Goal: Task Accomplishment & Management: Complete application form

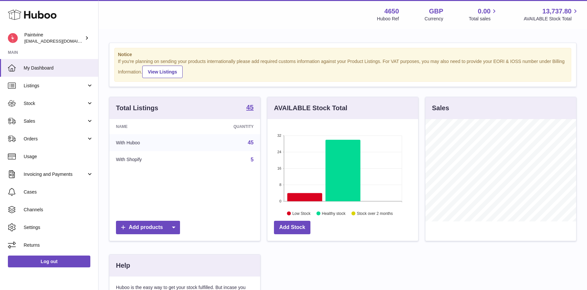
scroll to position [102, 152]
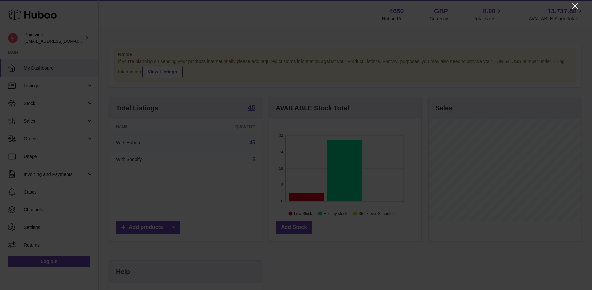
click at [573, 5] on icon "Close" at bounding box center [575, 6] width 8 height 8
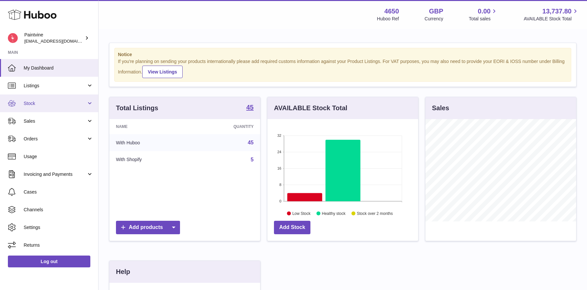
click at [90, 104] on link "Stock" at bounding box center [49, 104] width 98 height 18
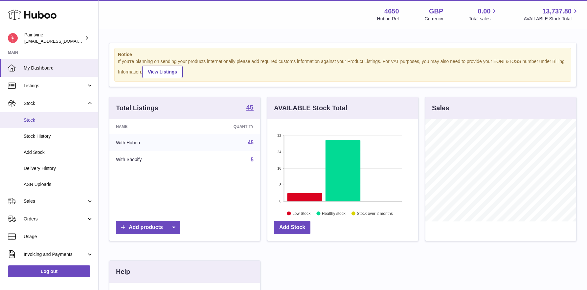
click at [38, 123] on link "Stock" at bounding box center [49, 120] width 98 height 16
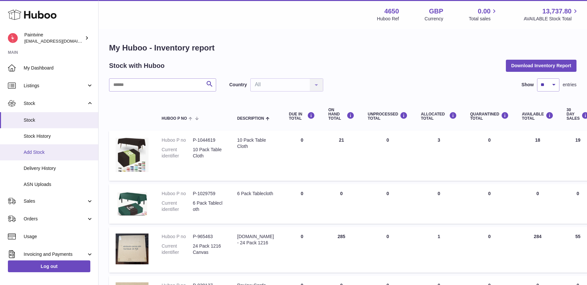
click at [40, 153] on span "Add Stock" at bounding box center [59, 152] width 70 height 6
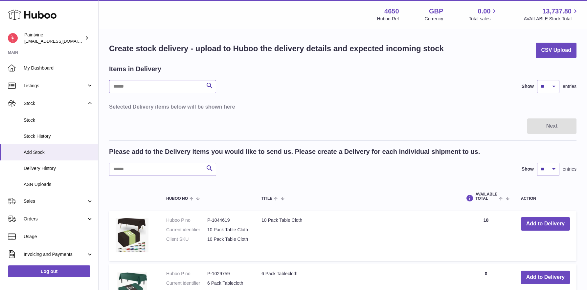
click at [154, 88] on input "text" at bounding box center [162, 86] width 107 height 13
click at [141, 172] on input "text" at bounding box center [162, 169] width 107 height 13
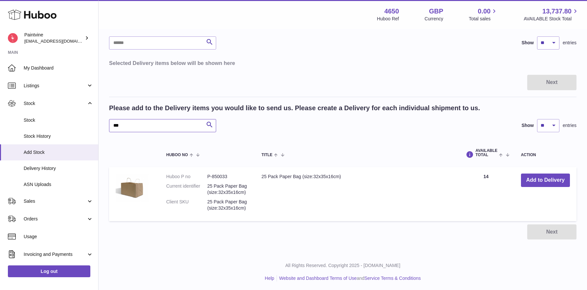
scroll to position [45, 0]
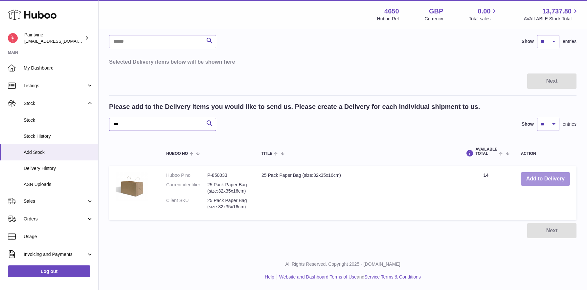
type input "***"
click at [535, 180] on button "Add to Delivery" at bounding box center [545, 178] width 49 height 13
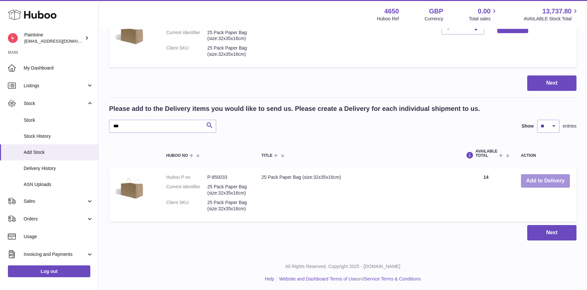
scroll to position [113, 0]
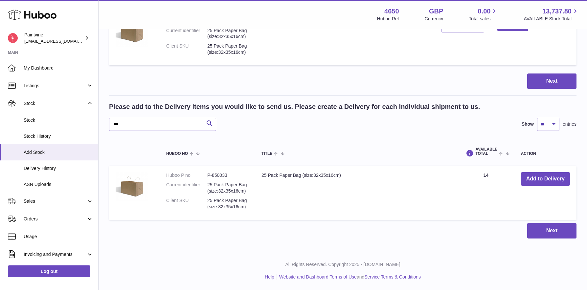
click at [486, 176] on td "AVAILABLE Total 14" at bounding box center [485, 193] width 56 height 54
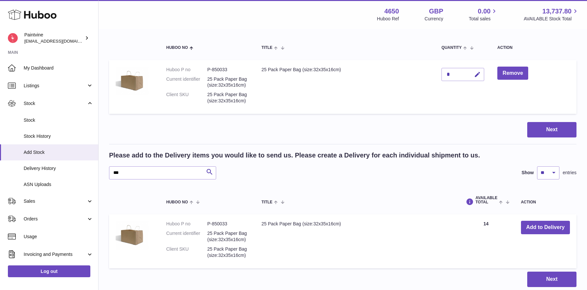
scroll to position [62, 0]
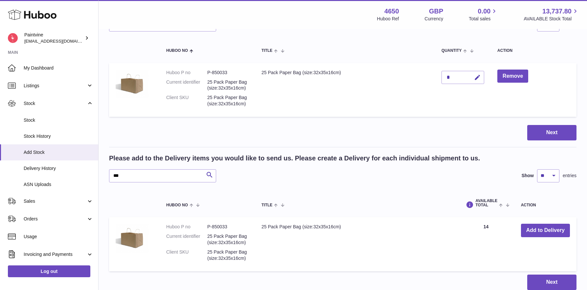
click at [448, 81] on div "*" at bounding box center [462, 77] width 43 height 13
click at [449, 77] on div "*" at bounding box center [462, 77] width 43 height 13
click at [479, 76] on icon "button" at bounding box center [477, 77] width 7 height 7
click at [445, 77] on input "*" at bounding box center [462, 77] width 43 height 13
click at [464, 77] on icon "button" at bounding box center [464, 78] width 6 height 6
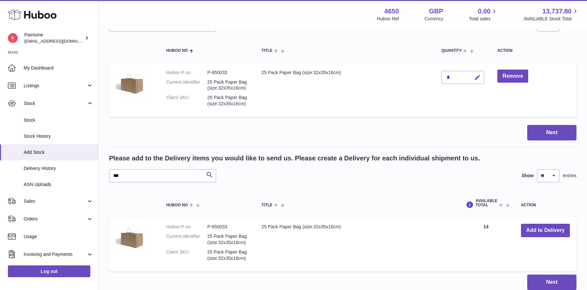
click at [478, 77] on icon "button" at bounding box center [477, 77] width 7 height 7
drag, startPoint x: 452, startPoint y: 77, endPoint x: 441, endPoint y: 77, distance: 11.5
click at [441, 77] on input "*" at bounding box center [462, 77] width 43 height 13
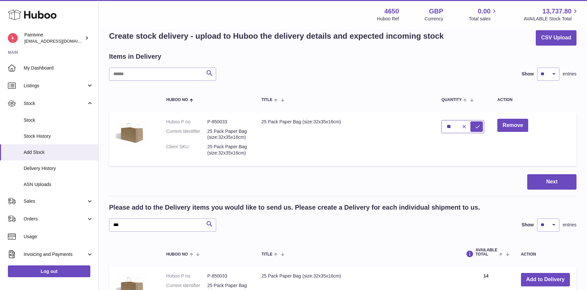
scroll to position [0, 0]
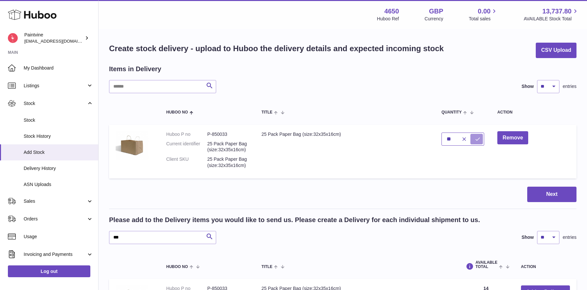
type input "**"
click at [477, 139] on icon "submit" at bounding box center [477, 139] width 6 height 6
click at [557, 195] on button "Next" at bounding box center [551, 194] width 49 height 15
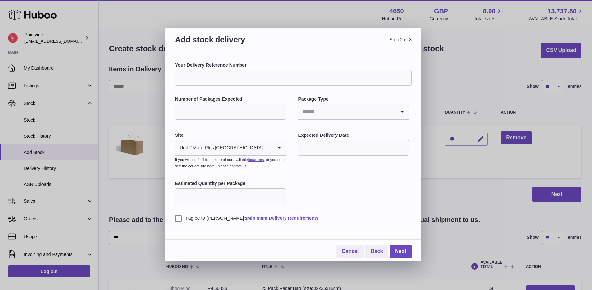
click at [222, 109] on input "Number of Packages Expected" at bounding box center [230, 112] width 111 height 16
click at [367, 113] on input "Search for option" at bounding box center [346, 111] width 97 height 15
click at [314, 158] on li "Boxes" at bounding box center [353, 155] width 110 height 13
click at [221, 111] on input "Number of Packages Expected" at bounding box center [230, 112] width 111 height 16
type input "**"
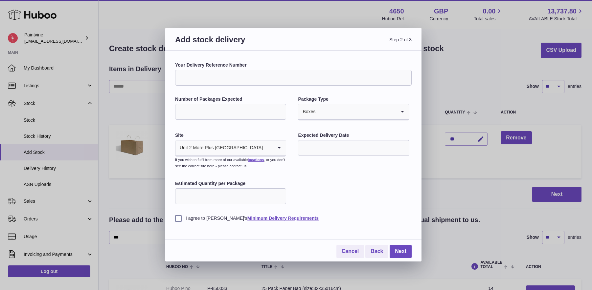
click at [311, 151] on input "text" at bounding box center [353, 148] width 111 height 16
click at [375, 241] on span "30" at bounding box center [374, 242] width 12 height 12
type input "**********"
click at [228, 196] on input "Estimated Quantity per Package" at bounding box center [230, 196] width 111 height 16
type input "*"
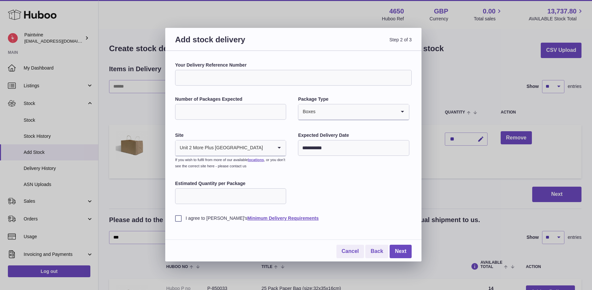
click at [176, 218] on label "I agree to Huboo's Minimum Delivery Requirements" at bounding box center [293, 218] width 236 height 6
click at [402, 250] on link "Next" at bounding box center [400, 251] width 22 height 13
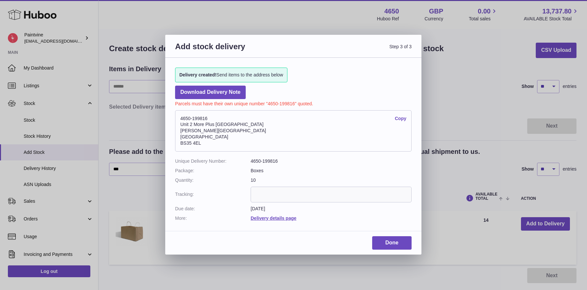
drag, startPoint x: 180, startPoint y: 118, endPoint x: 207, endPoint y: 141, distance: 35.2
click at [207, 141] on address "4650-199816 Copy Unit 2 More Plus Central Park Hudson Ave Severn Beach BS35 4EL" at bounding box center [293, 130] width 236 height 41
click at [400, 118] on link "Copy" at bounding box center [400, 119] width 11 height 6
copy address "4650-199816 Copy Unit 2 More Plus Central Park Hudson Ave Severn Beach BS35 4EL"
click at [234, 123] on address "4650-199816 Copy Unit 2 More Plus Central Park Hudson Ave Severn Beach BS35 4EL" at bounding box center [293, 130] width 236 height 41
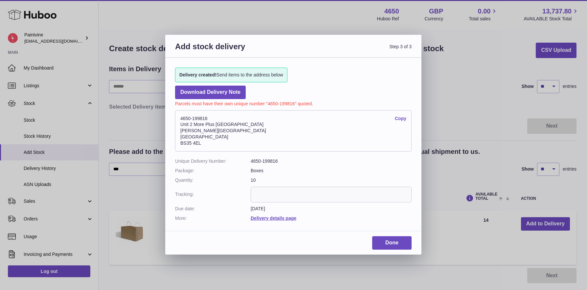
drag, startPoint x: 241, startPoint y: 124, endPoint x: 181, endPoint y: 125, distance: 60.4
click at [181, 125] on address "4650-199816 Copy Unit 2 More Plus Central Park Hudson Ave Severn Beach BS35 4EL" at bounding box center [293, 130] width 236 height 41
copy address "Unit 2 More Plus Central Park"
click at [390, 241] on link "Done" at bounding box center [391, 242] width 39 height 13
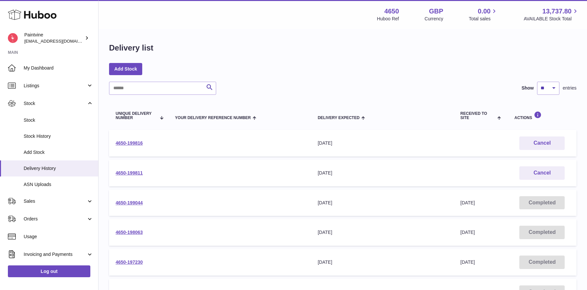
drag, startPoint x: 146, startPoint y: 143, endPoint x: 114, endPoint y: 142, distance: 31.5
click at [115, 142] on td "4650-199816" at bounding box center [138, 143] width 59 height 27
copy link "4650-199816"
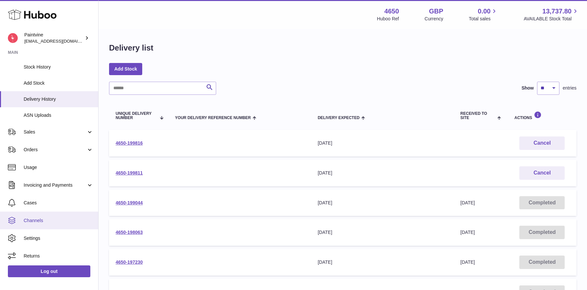
scroll to position [70, 0]
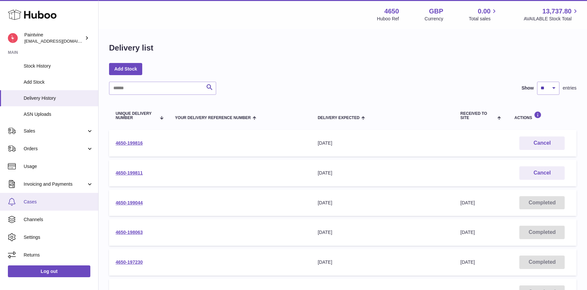
click at [28, 199] on span "Cases" at bounding box center [59, 202] width 70 height 6
click at [35, 202] on span "Cases" at bounding box center [59, 202] width 70 height 6
